Goal: Information Seeking & Learning: Learn about a topic

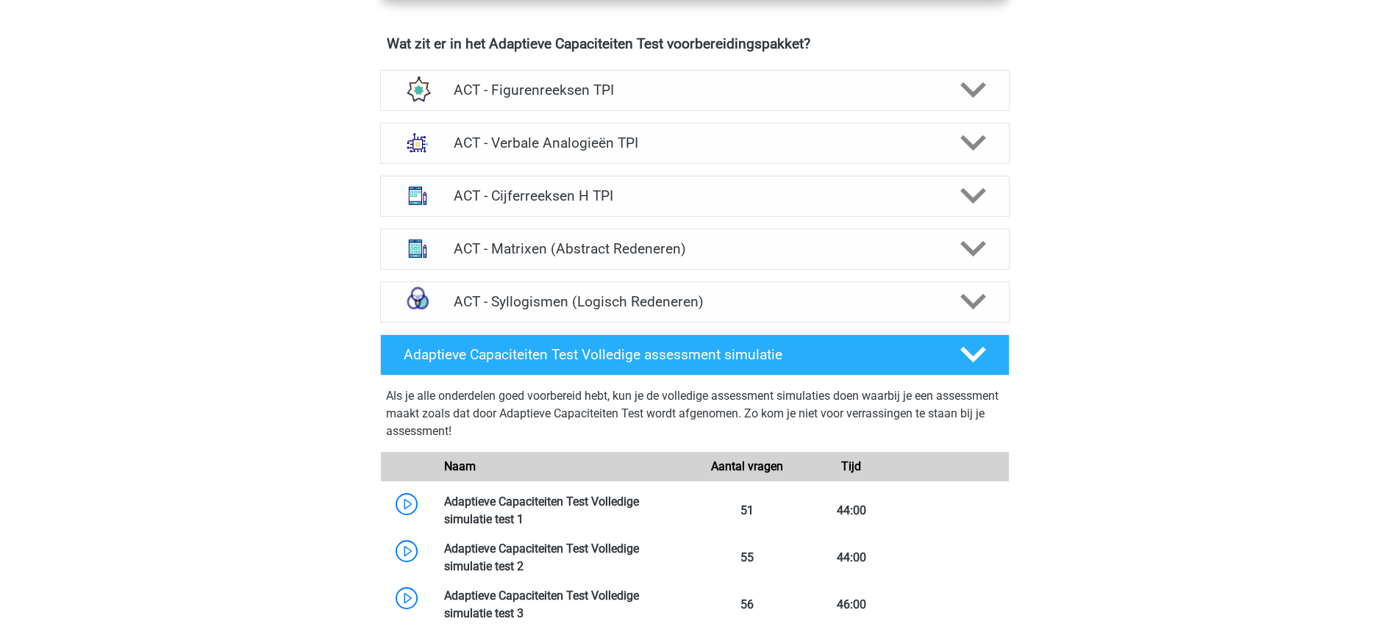
scroll to position [868, 0]
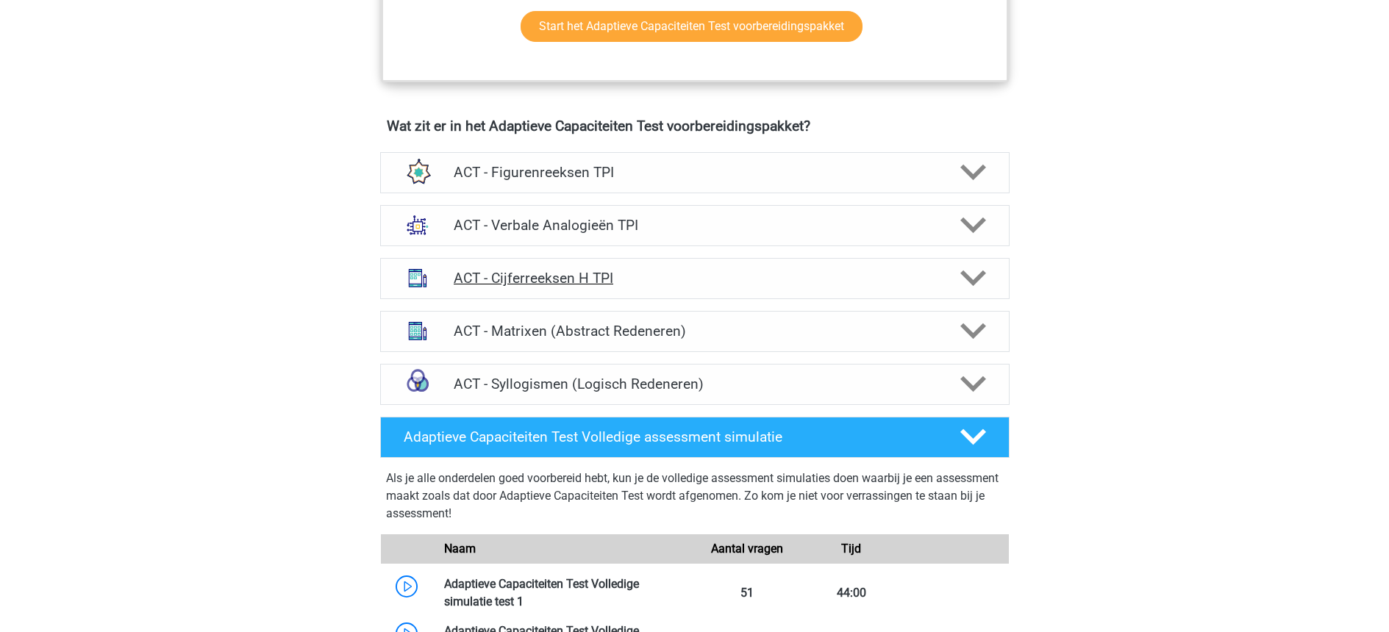
click at [596, 281] on h4 "ACT - Cijferreeksen H TPI" at bounding box center [695, 278] width 482 height 17
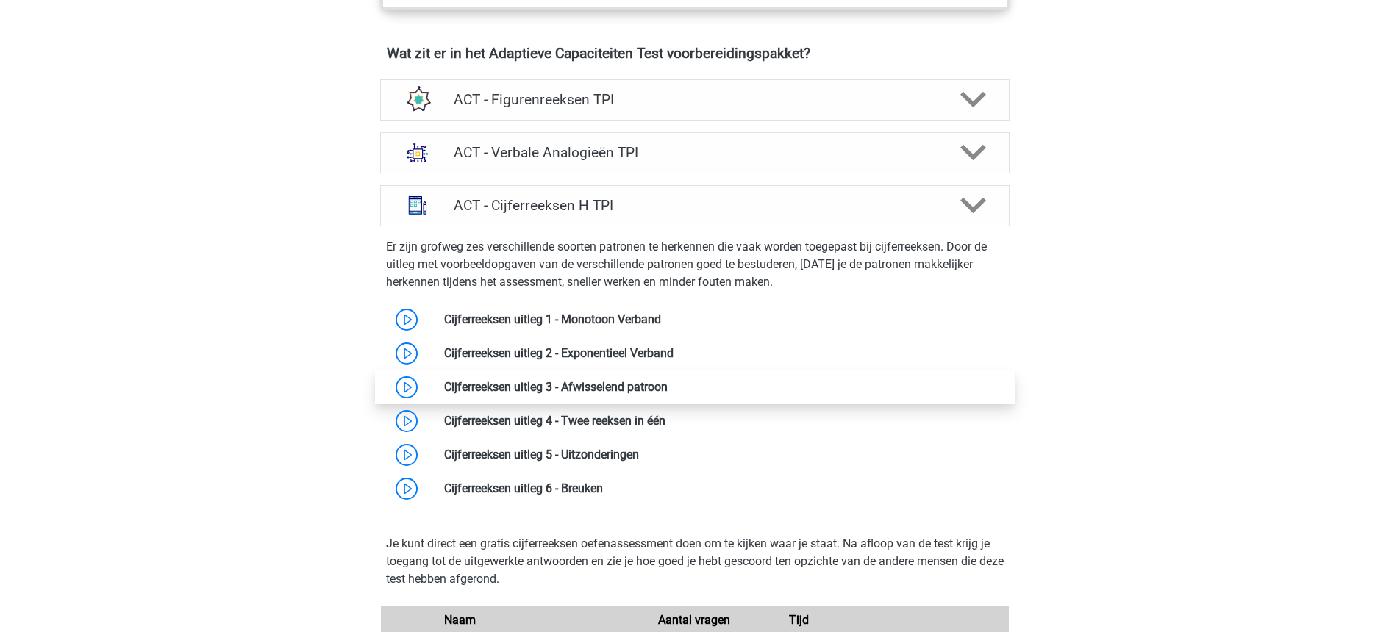
scroll to position [959, 0]
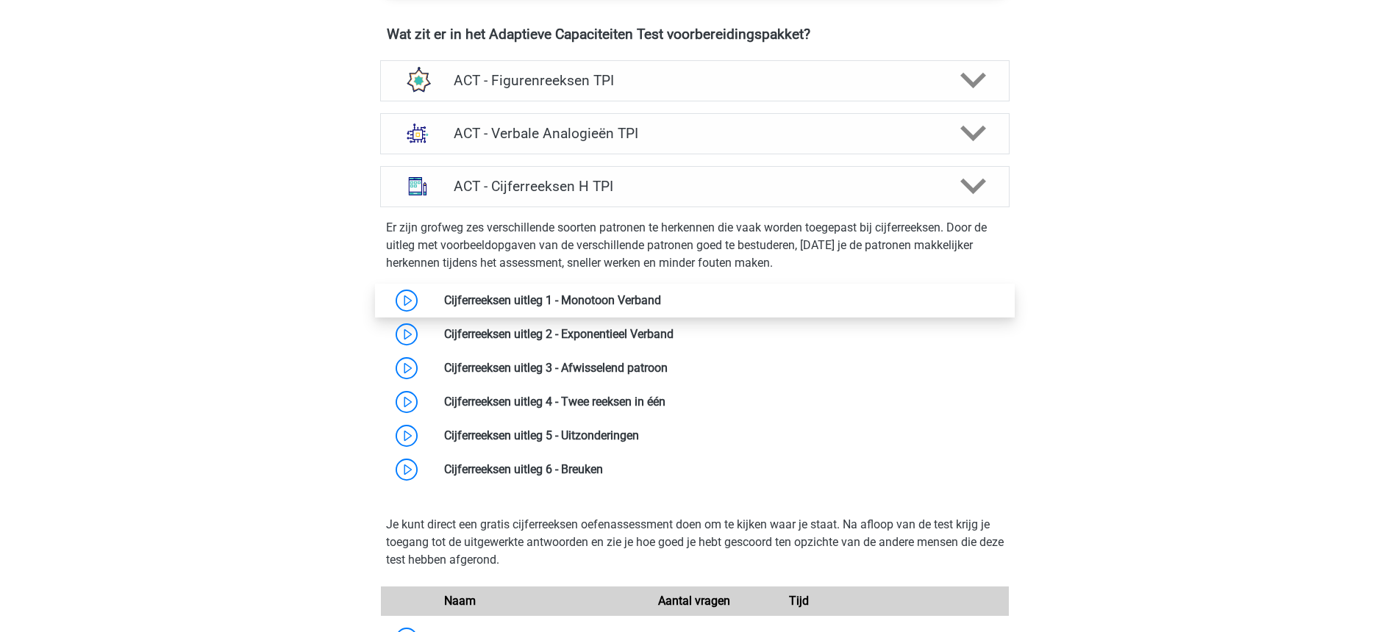
click at [661, 298] on link at bounding box center [661, 300] width 0 height 14
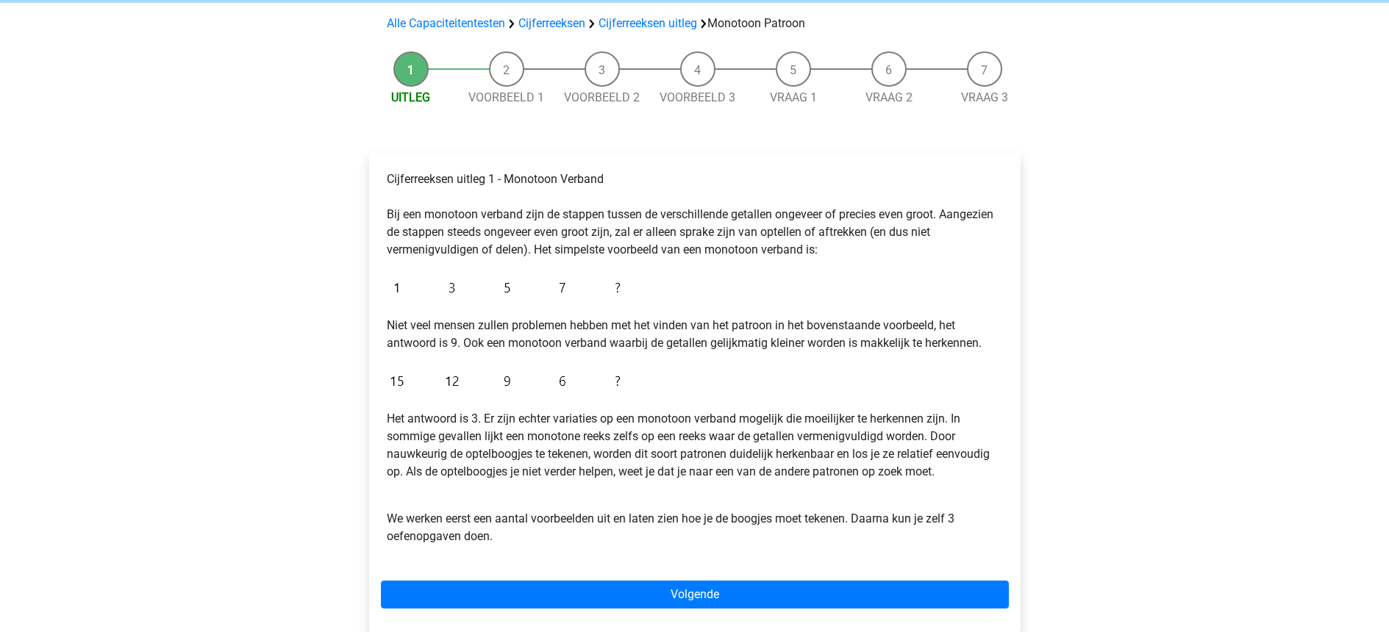
scroll to position [104, 0]
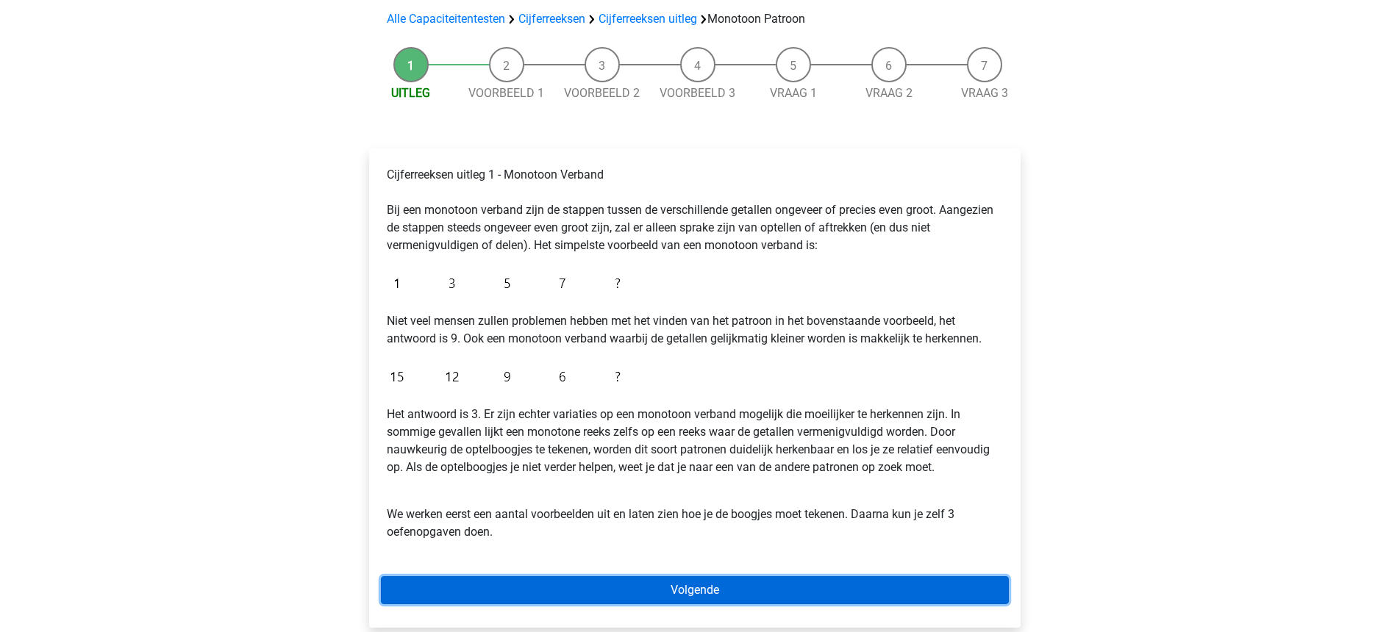
click at [765, 590] on link "Volgende" at bounding box center [695, 590] width 628 height 28
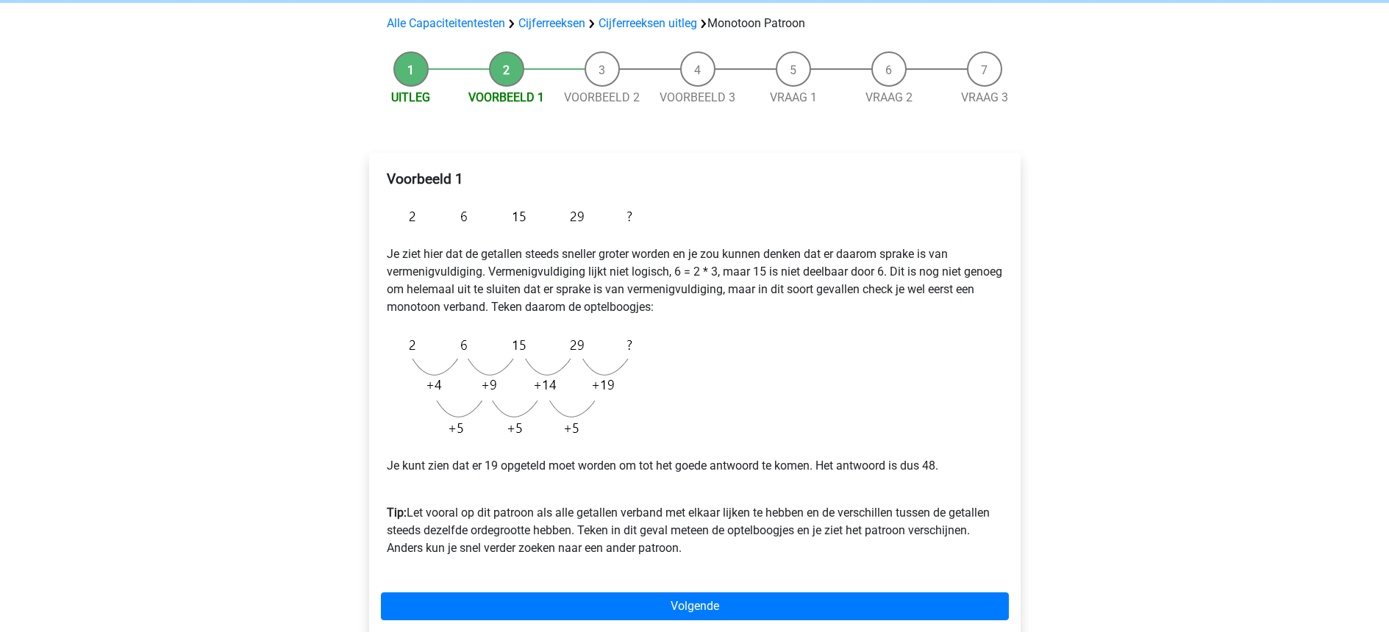
scroll to position [101, 0]
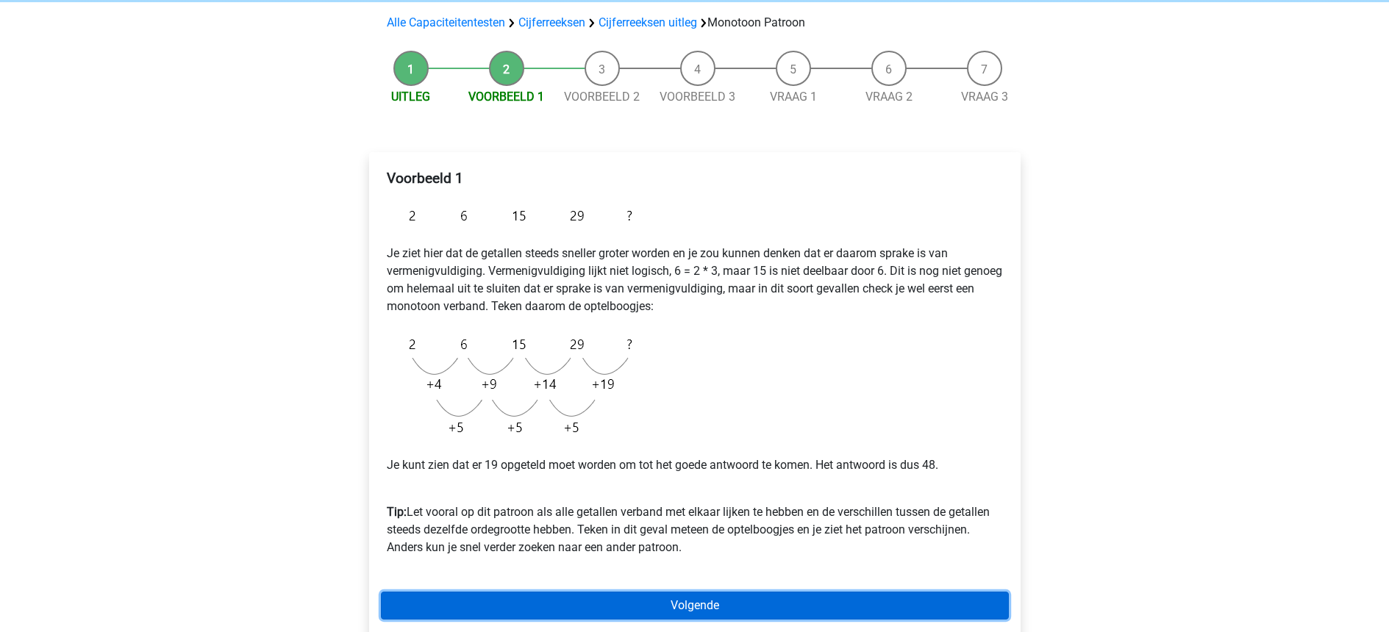
click at [759, 601] on link "Volgende" at bounding box center [695, 606] width 628 height 28
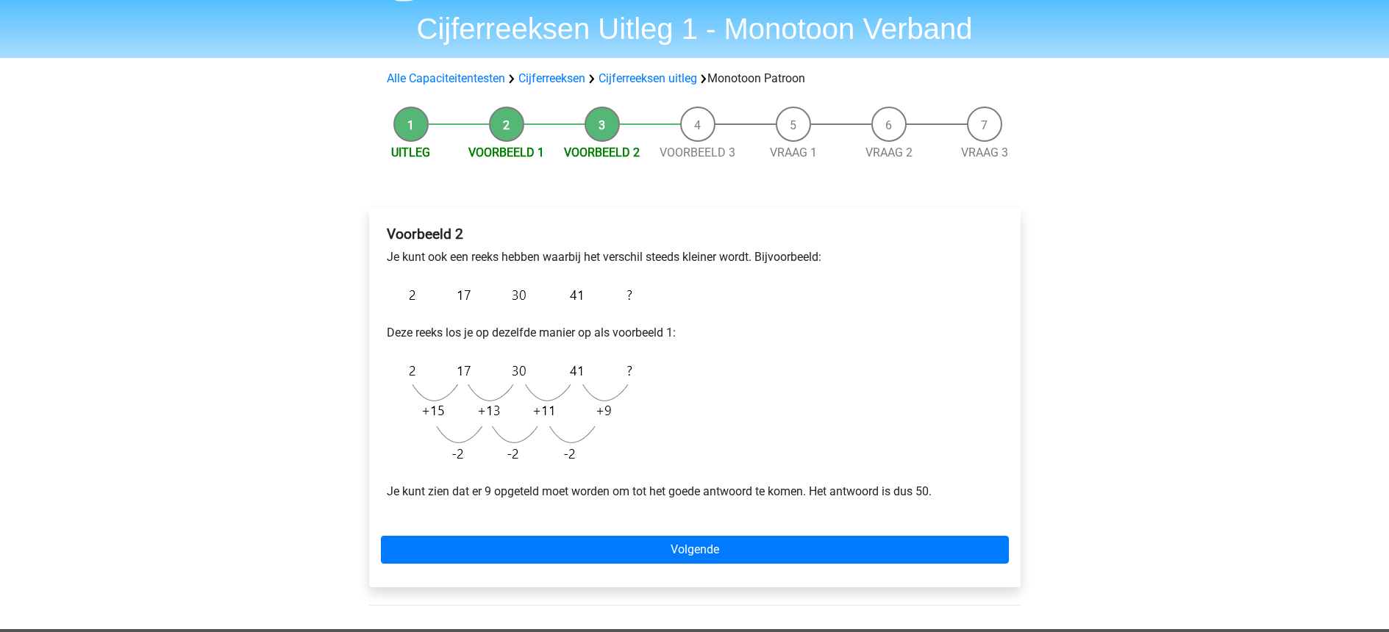
scroll to position [92, 0]
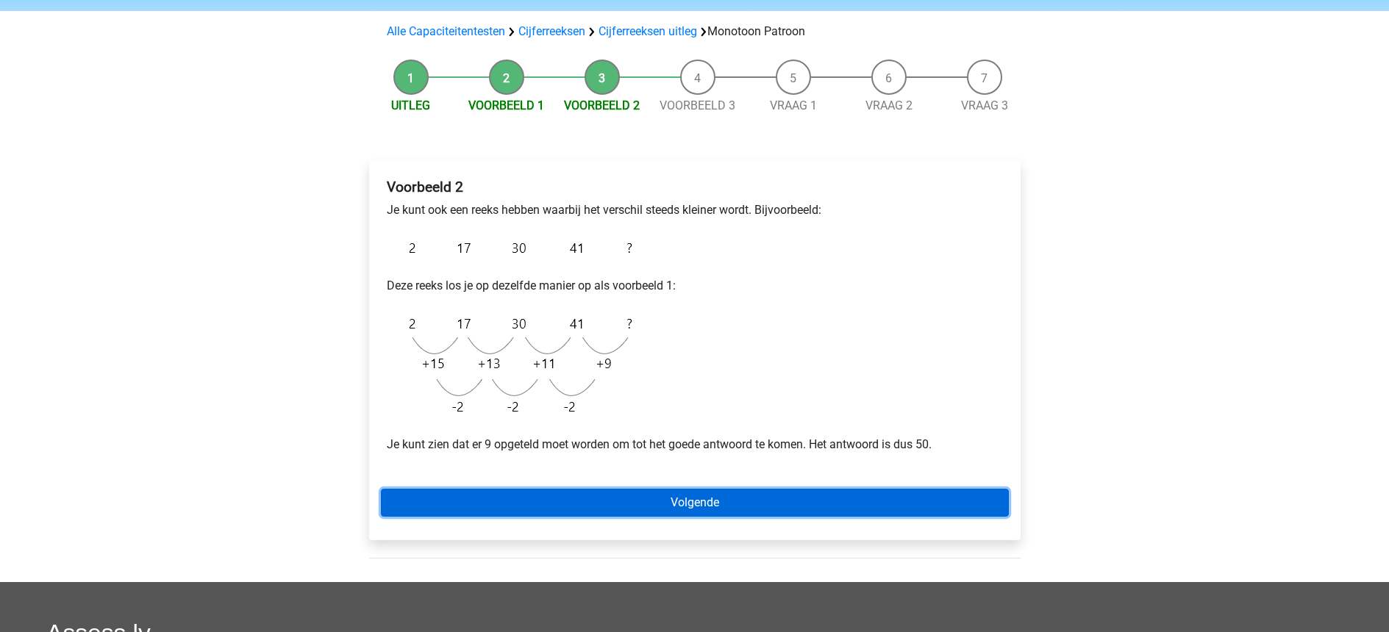
click at [707, 509] on link "Volgende" at bounding box center [695, 503] width 628 height 28
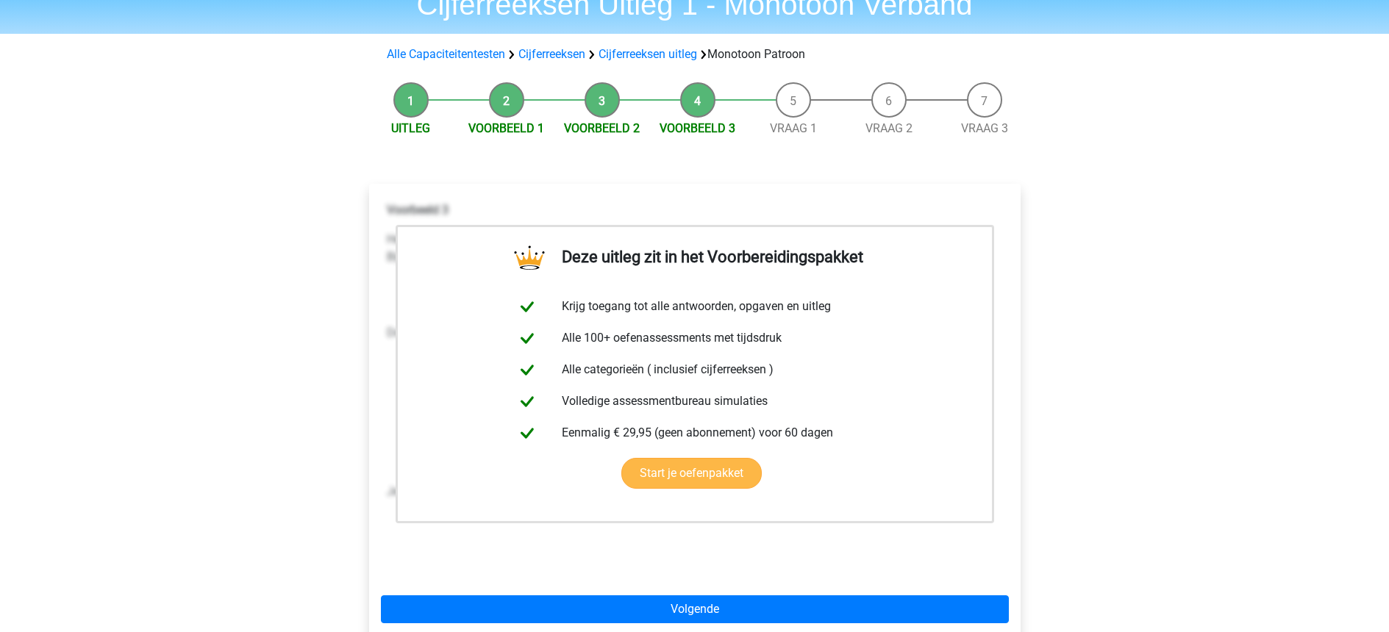
scroll to position [140, 0]
